Goal: Information Seeking & Learning: Check status

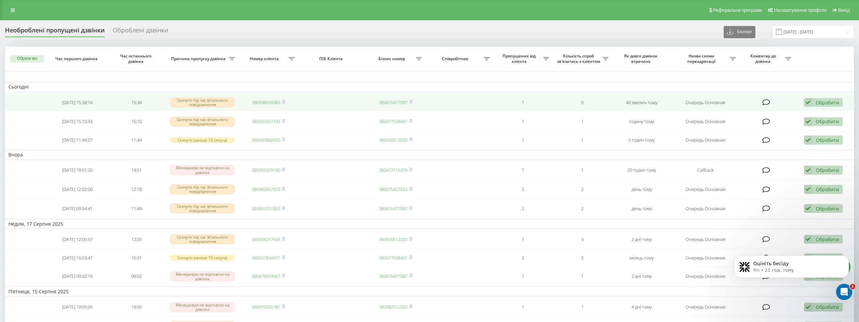
click at [272, 100] on link "380938299383" at bounding box center [266, 102] width 28 height 6
